Goal: Find specific page/section

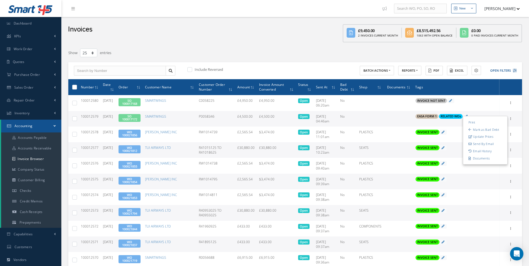
select select "25"
click at [40, 84] on link "Sales Order" at bounding box center [30, 87] width 61 height 13
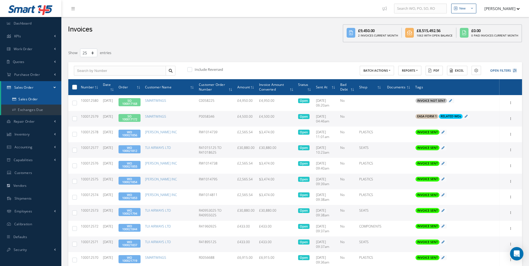
click at [36, 97] on link "Sales Order" at bounding box center [31, 99] width 60 height 11
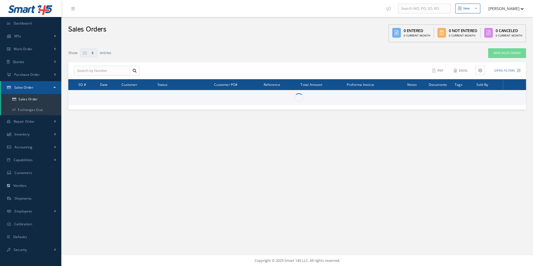
select select "25"
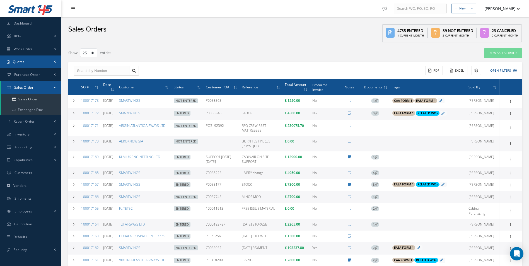
click at [36, 60] on link "Quotes" at bounding box center [30, 61] width 61 height 13
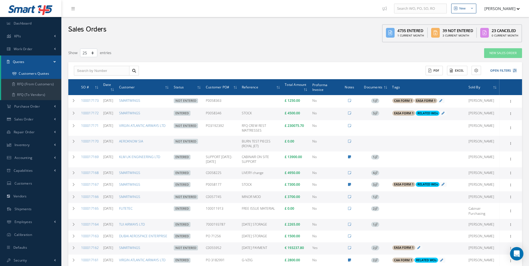
click at [33, 74] on link "Customers Quotes" at bounding box center [31, 73] width 60 height 11
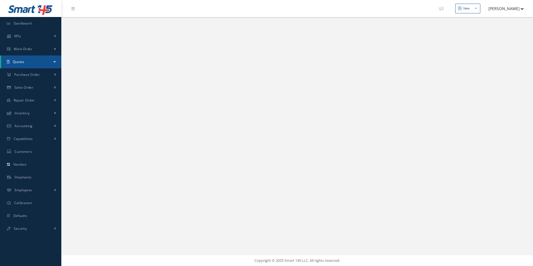
select select "25"
